Goal: Task Accomplishment & Management: Use online tool/utility

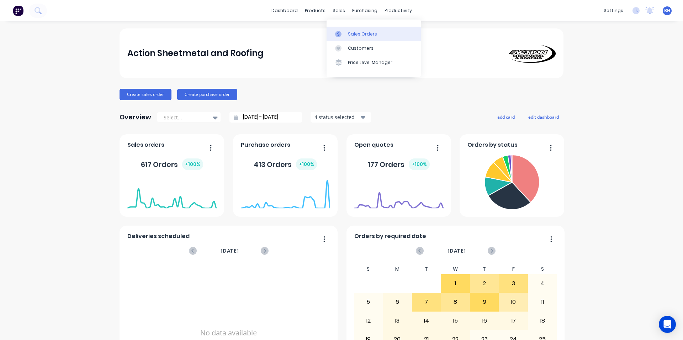
click at [352, 34] on div "Sales Orders" at bounding box center [362, 34] width 29 height 6
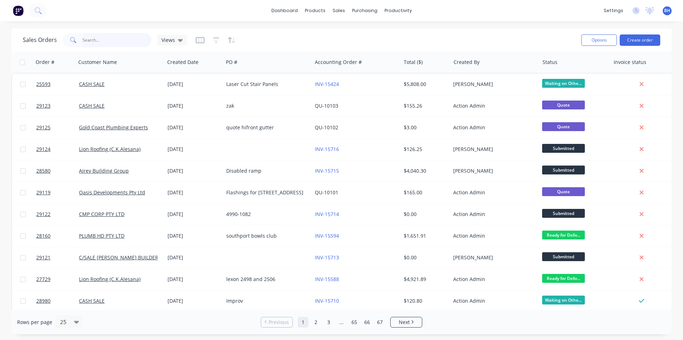
click at [113, 43] on input "text" at bounding box center [116, 40] width 69 height 14
type input "coda"
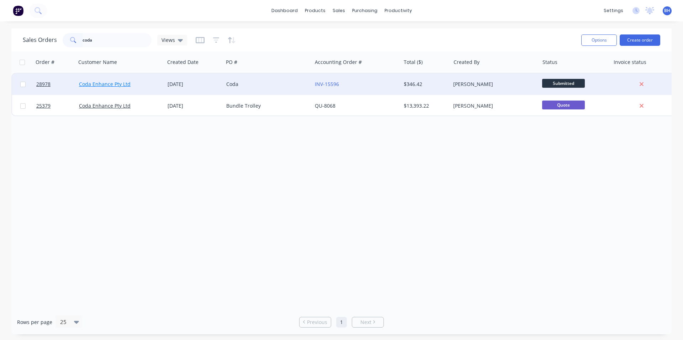
click at [113, 84] on link "Coda Enhance Pty Ltd" at bounding box center [105, 84] width 52 height 7
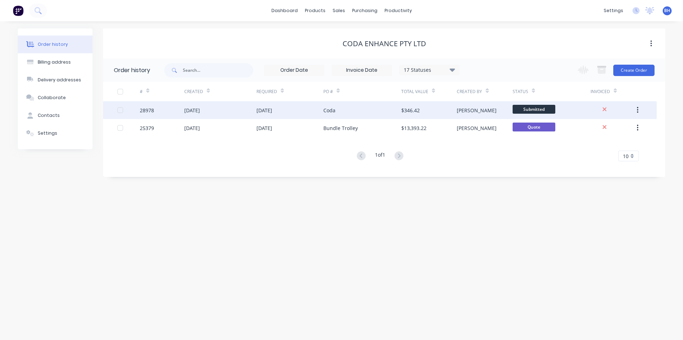
click at [144, 109] on div "28978" at bounding box center [147, 110] width 14 height 7
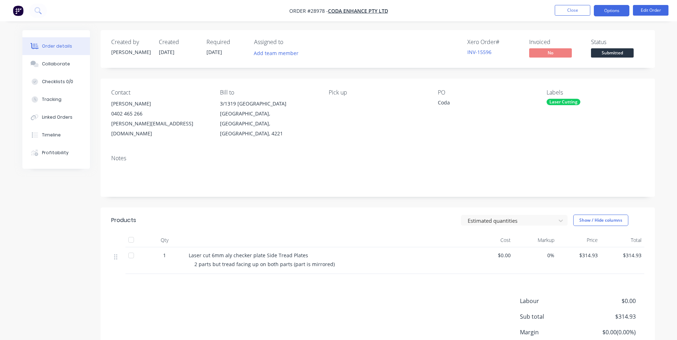
click at [621, 10] on button "Options" at bounding box center [612, 10] width 36 height 11
click at [653, 49] on div "Created by [PERSON_NAME] Created [DATE] Required [DATE] Assigned to Add team me…" at bounding box center [378, 49] width 555 height 38
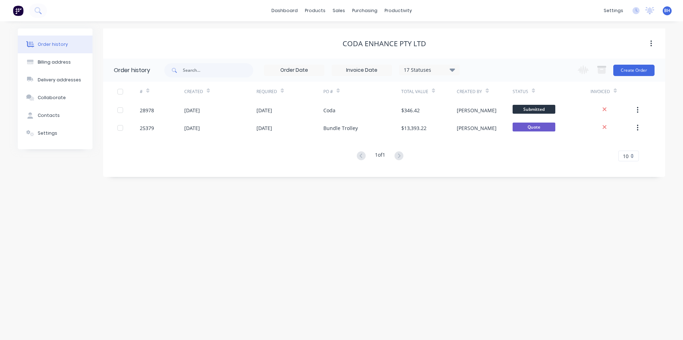
click at [242, 29] on div "Coda Enhance Pty Ltd" at bounding box center [384, 43] width 562 height 30
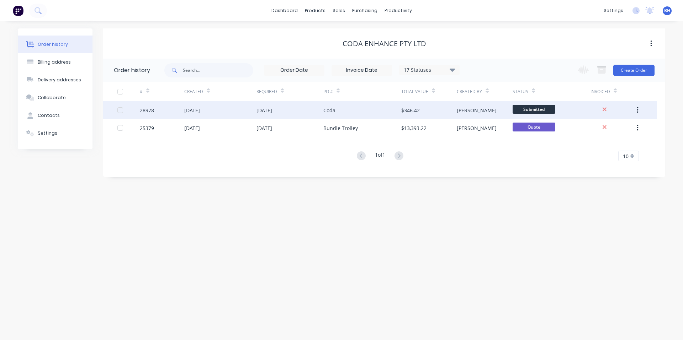
click at [144, 109] on div "28978" at bounding box center [147, 110] width 14 height 7
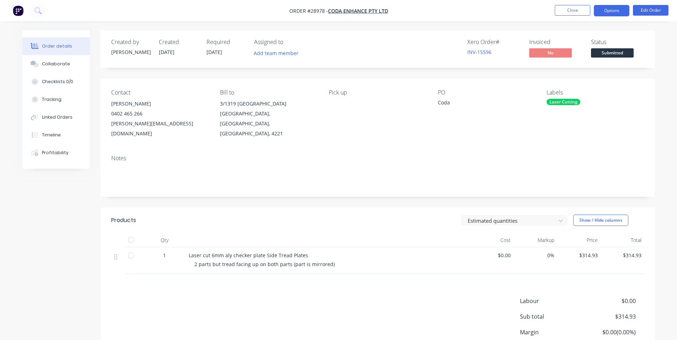
click at [625, 7] on button "Options" at bounding box center [612, 10] width 36 height 11
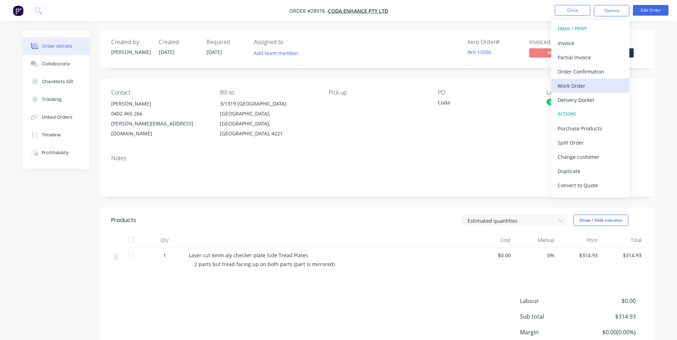
click at [582, 85] on div "Work Order" at bounding box center [590, 86] width 65 height 10
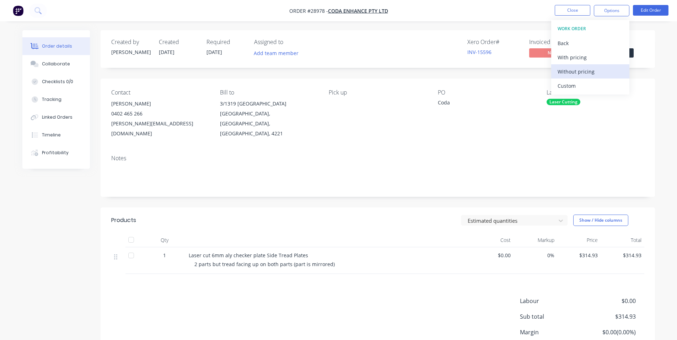
click at [582, 70] on div "Without pricing" at bounding box center [590, 71] width 65 height 10
